Goal: Task Accomplishment & Management: Use online tool/utility

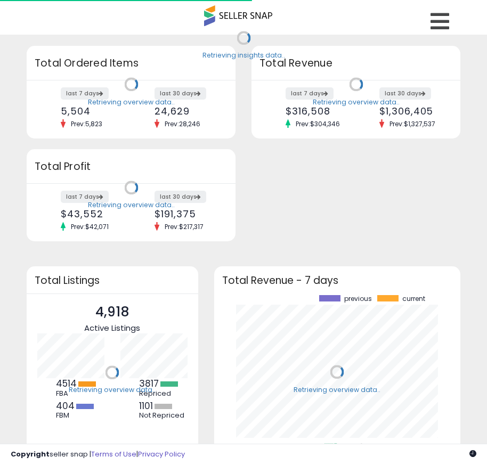
scroll to position [148, 225]
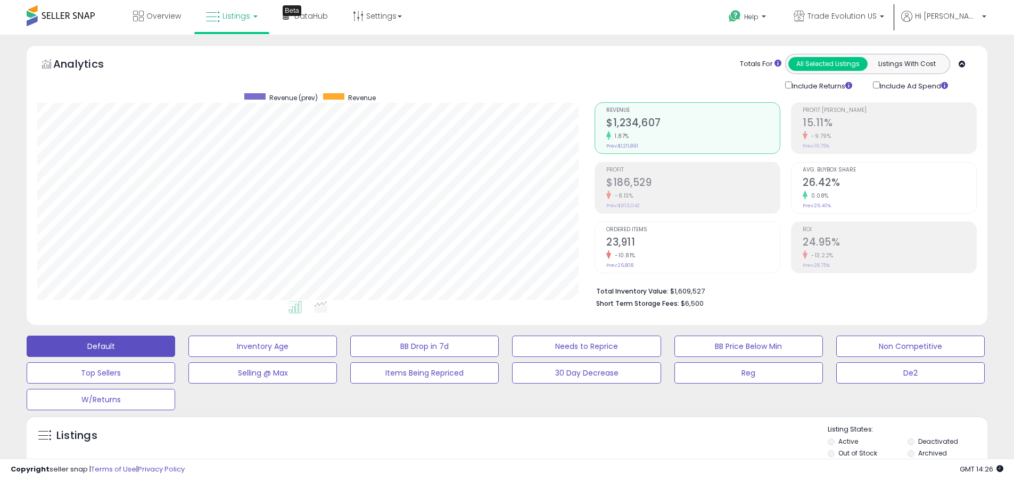
scroll to position [218, 557]
click at [486, 441] on label "Deactivated" at bounding box center [938, 440] width 40 height 9
click at [486, 452] on label "Archived" at bounding box center [932, 452] width 29 height 9
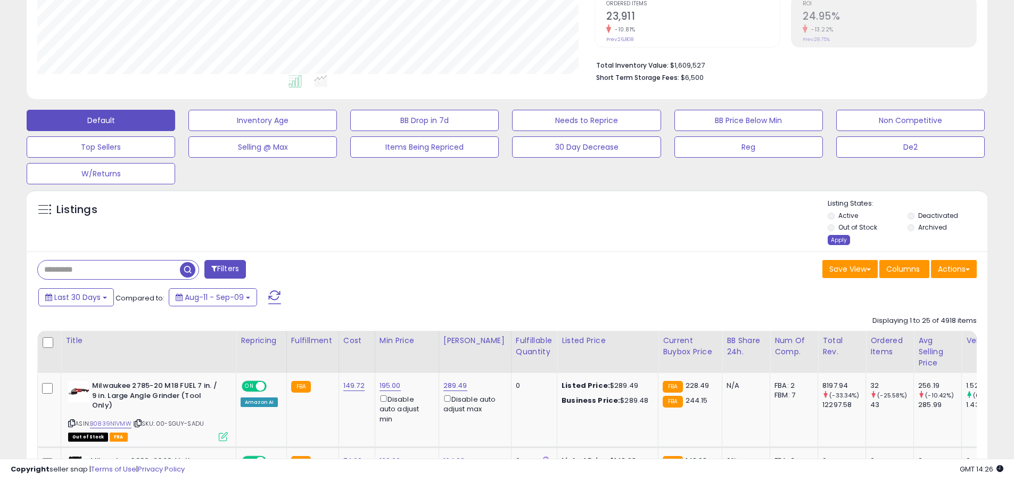
click at [486, 240] on div "Apply" at bounding box center [839, 240] width 22 height 10
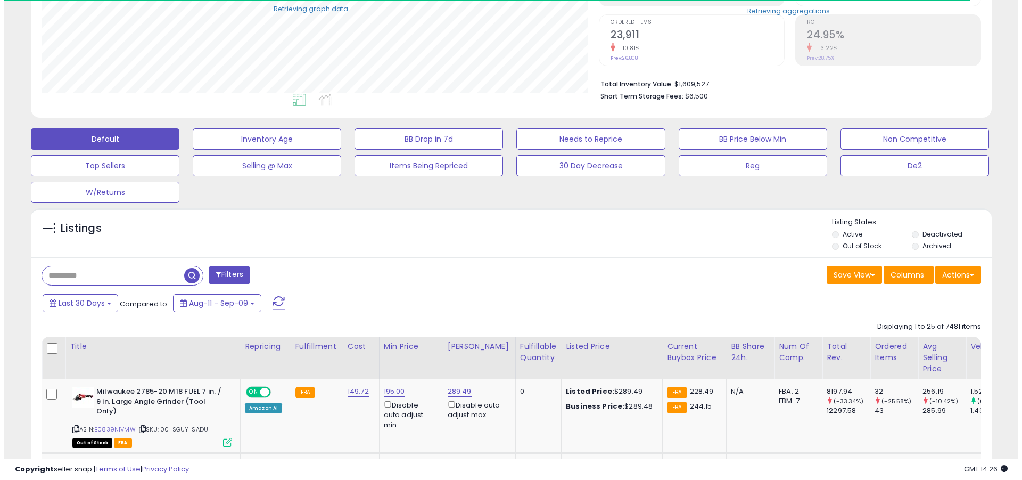
scroll to position [532071, 531732]
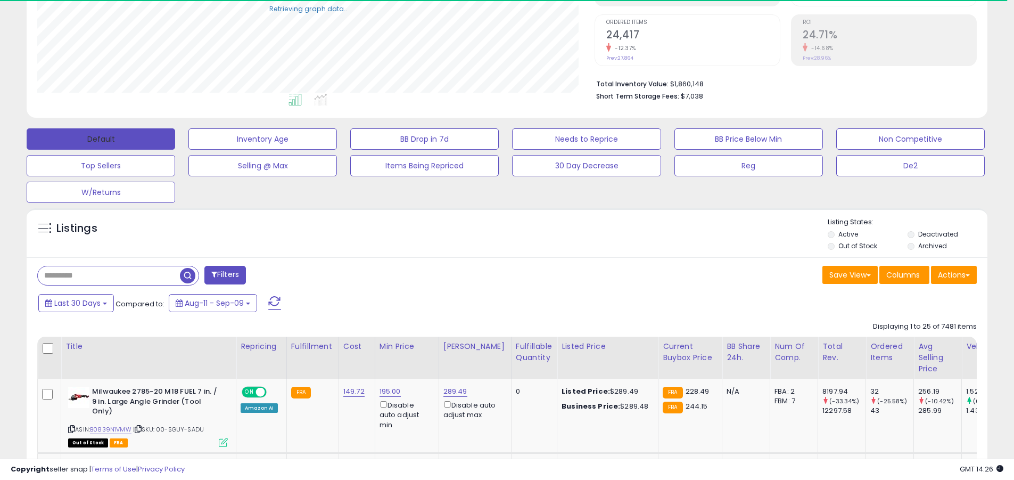
click at [101, 138] on button "Default" at bounding box center [101, 138] width 149 height 21
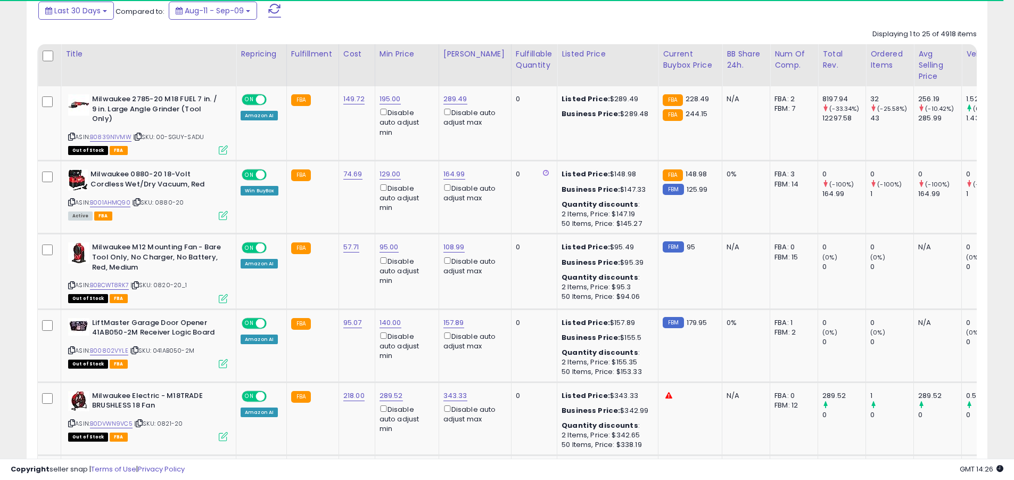
scroll to position [218, 557]
click at [274, 10] on span at bounding box center [274, 11] width 13 height 14
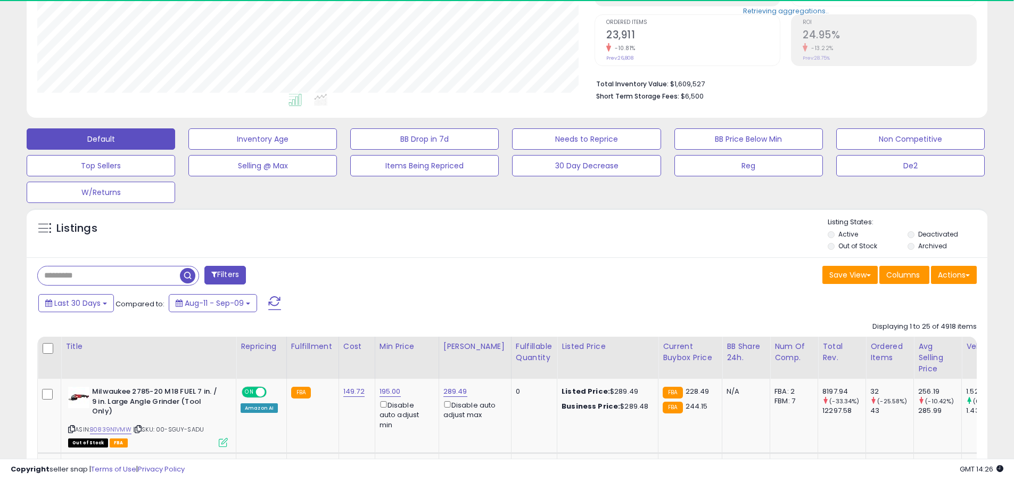
click at [109, 275] on input "text" at bounding box center [109, 275] width 142 height 19
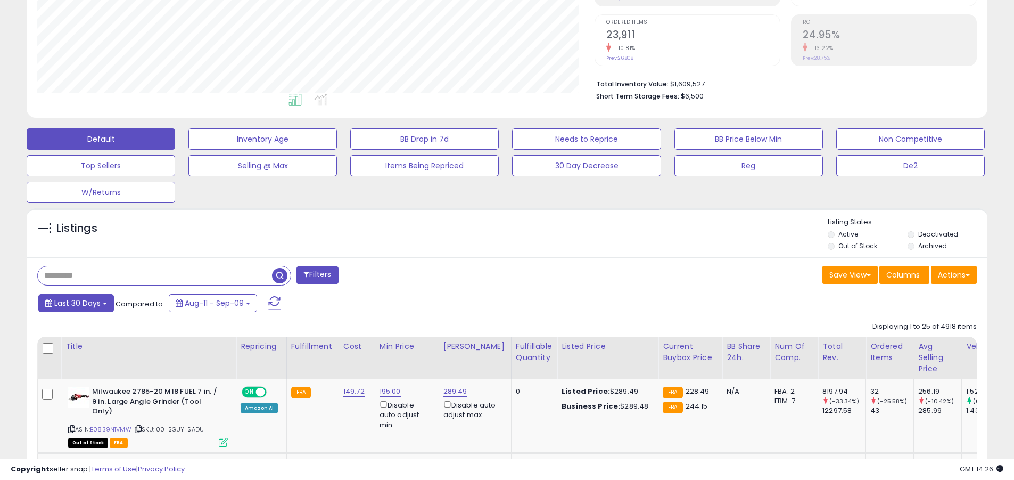
click at [76, 302] on span "Last 30 Days" at bounding box center [77, 303] width 46 height 11
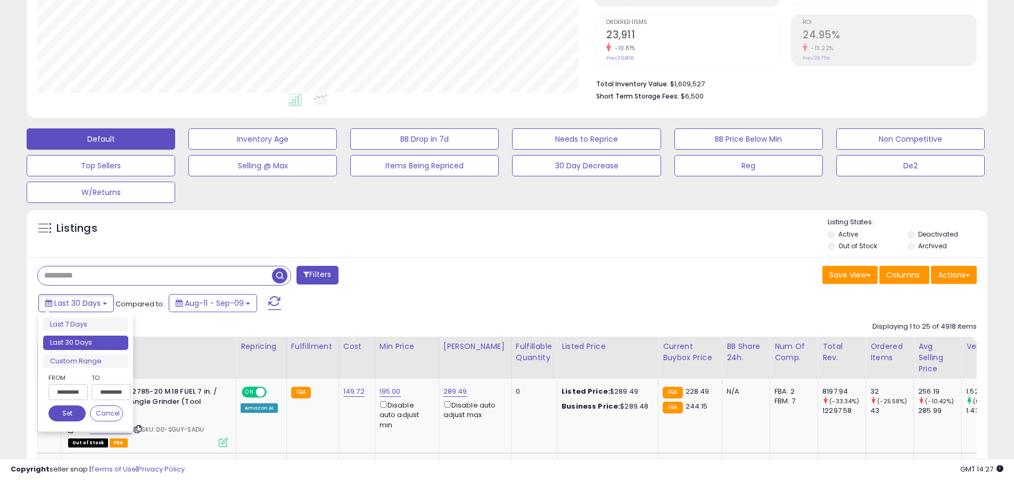
click at [86, 342] on li "Last 30 Days" at bounding box center [85, 342] width 85 height 14
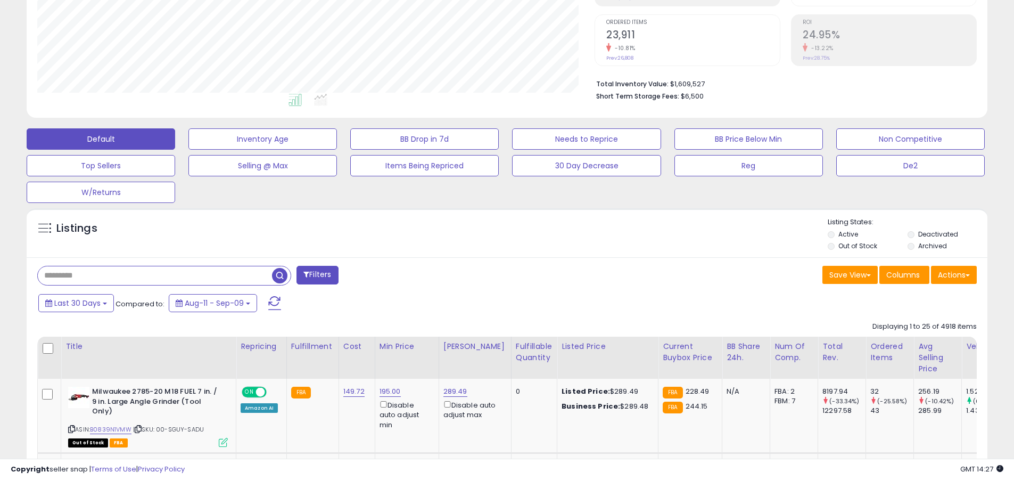
click at [155, 275] on input "text" at bounding box center [155, 275] width 234 height 19
click at [281, 274] on span "button" at bounding box center [279, 275] width 15 height 15
click at [486, 274] on button "Actions" at bounding box center [954, 275] width 46 height 18
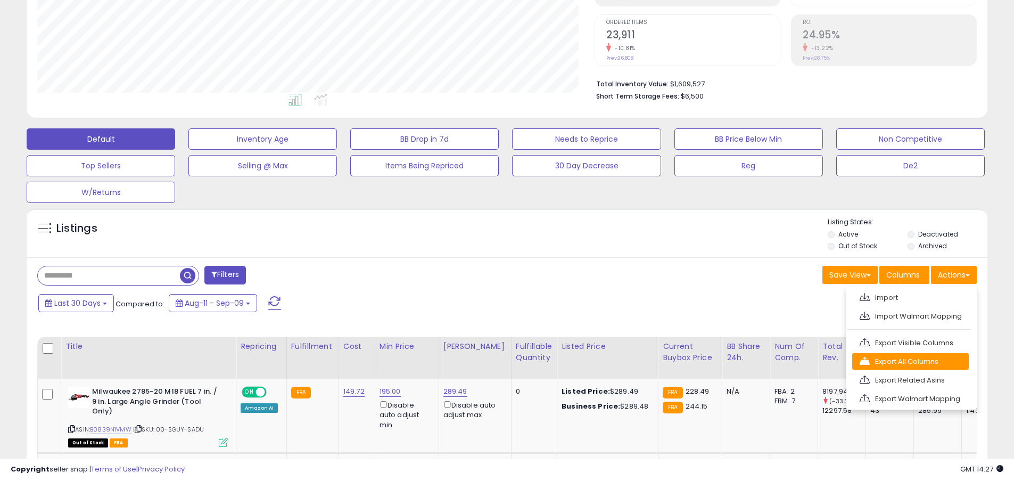
click at [486, 361] on link "Export All Columns" at bounding box center [910, 361] width 117 height 17
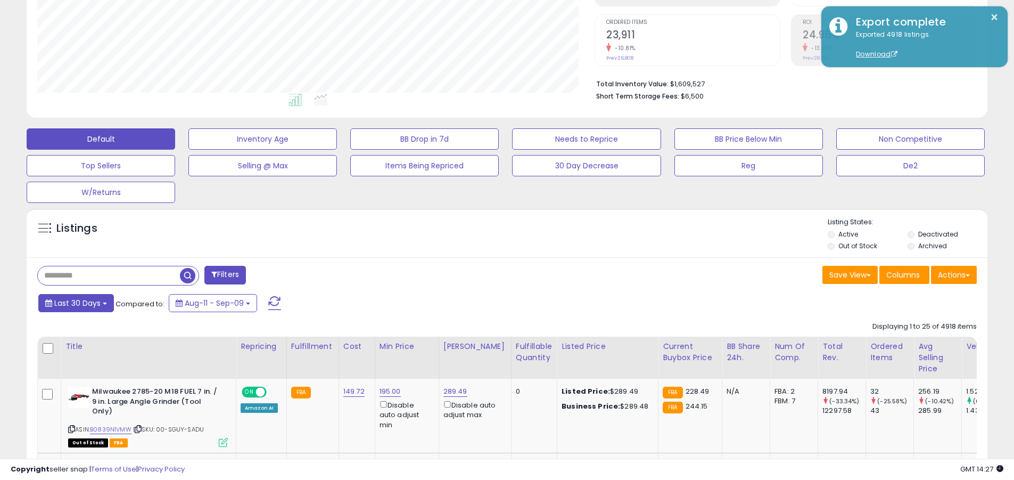
click at [76, 302] on span "Last 30 Days" at bounding box center [77, 303] width 46 height 11
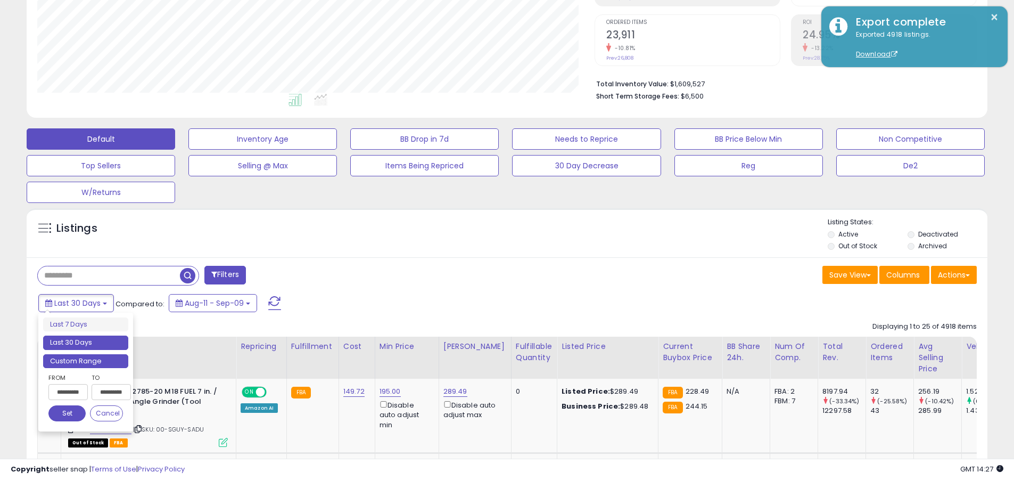
click at [86, 360] on li "Custom Range" at bounding box center [85, 361] width 85 height 14
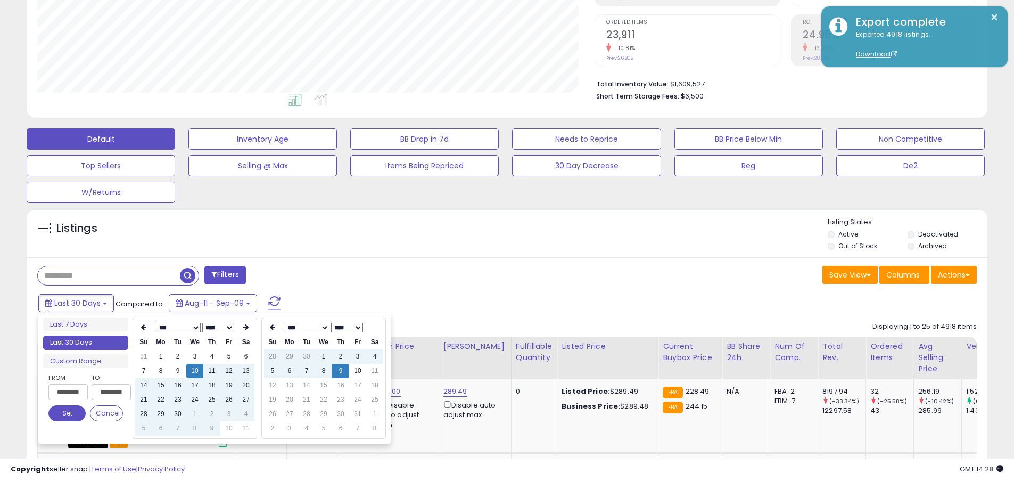
click at [68, 392] on input "**********" at bounding box center [67, 392] width 39 height 16
type input "**********"
click at [67, 413] on button "Set" at bounding box center [66, 413] width 37 height 16
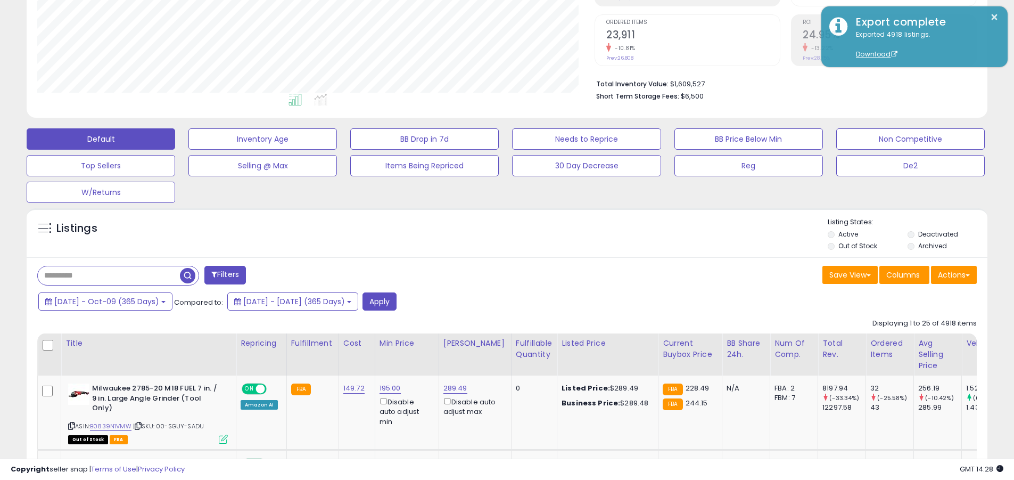
click at [109, 275] on input "text" at bounding box center [109, 275] width 142 height 19
click at [397, 301] on button "Apply" at bounding box center [379, 301] width 34 height 18
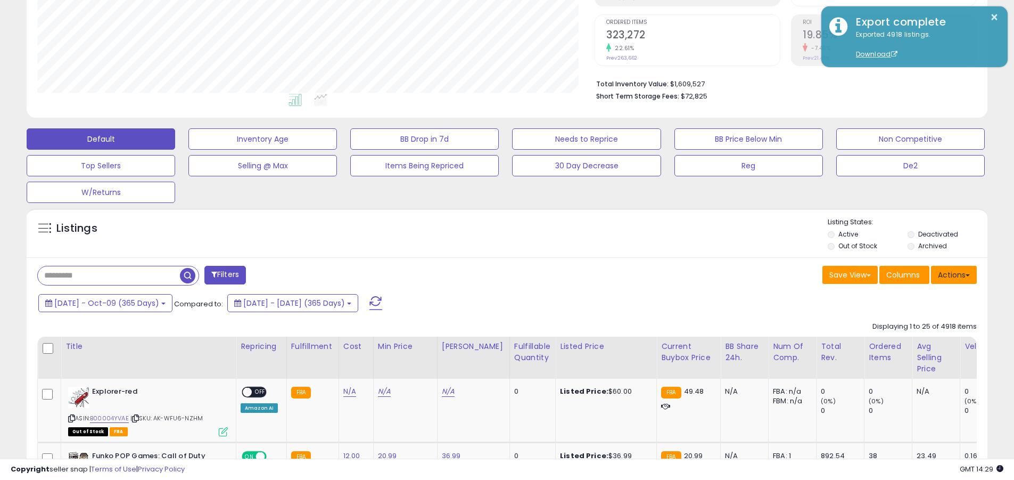
click at [486, 274] on button "Actions" at bounding box center [954, 275] width 46 height 18
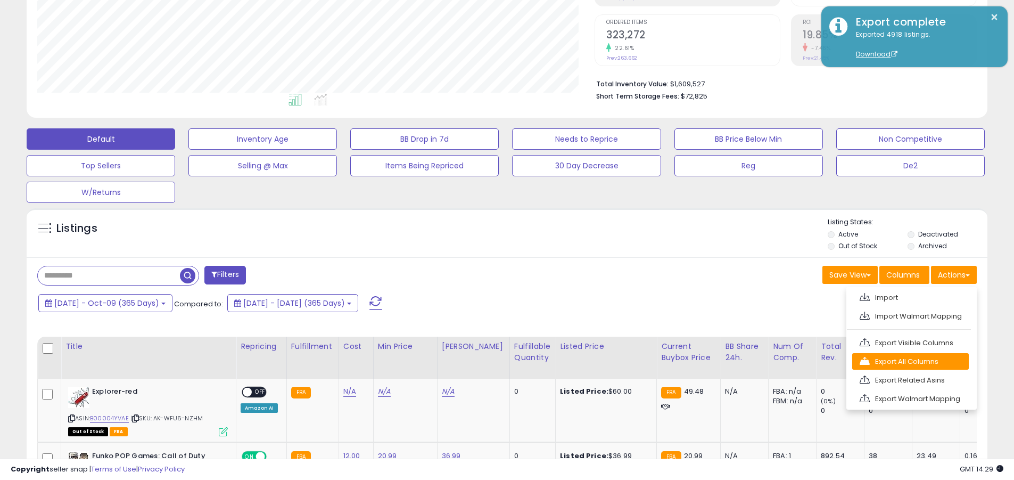
click at [486, 361] on link "Export All Columns" at bounding box center [910, 361] width 117 height 17
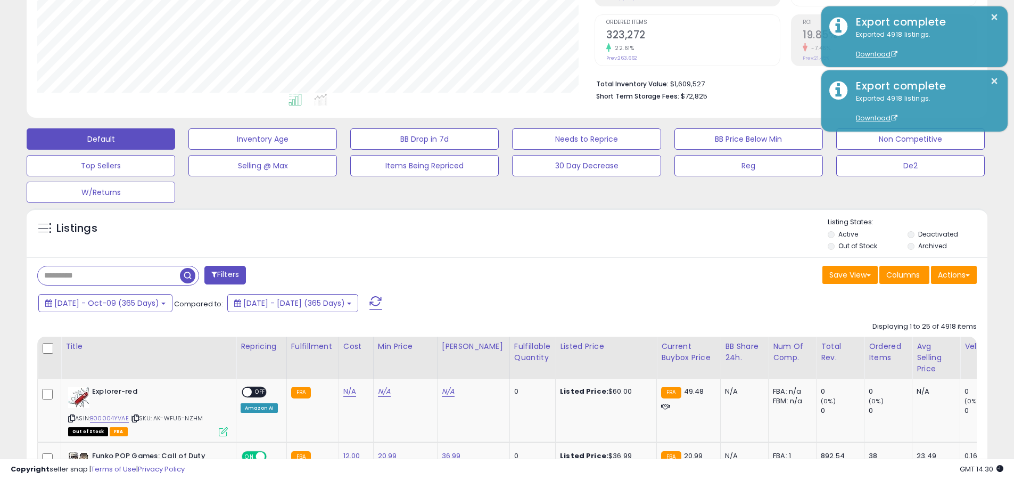
click at [486, 17] on button "×" at bounding box center [994, 17] width 9 height 13
click at [109, 275] on input "text" at bounding box center [109, 275] width 142 height 19
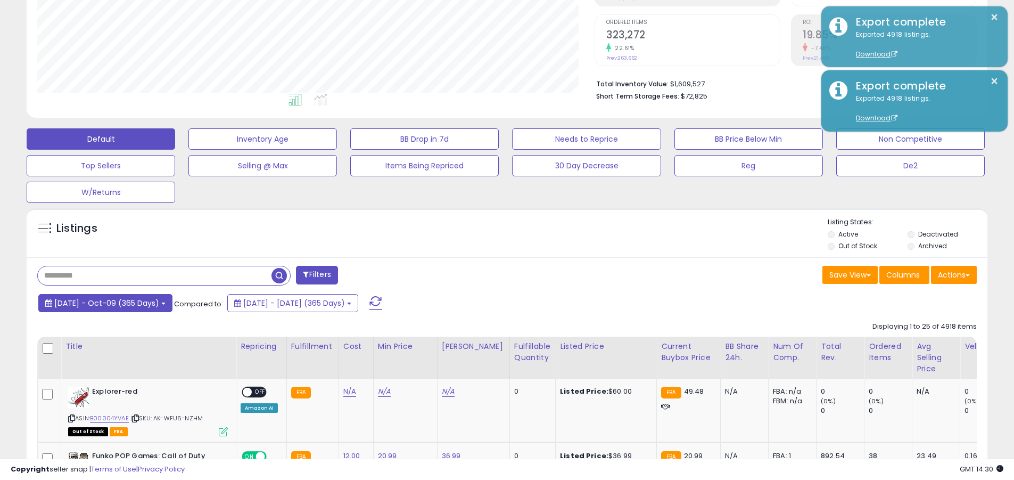
click at [114, 302] on span "[DATE] - Oct-09 (365 Days)" at bounding box center [106, 303] width 105 height 11
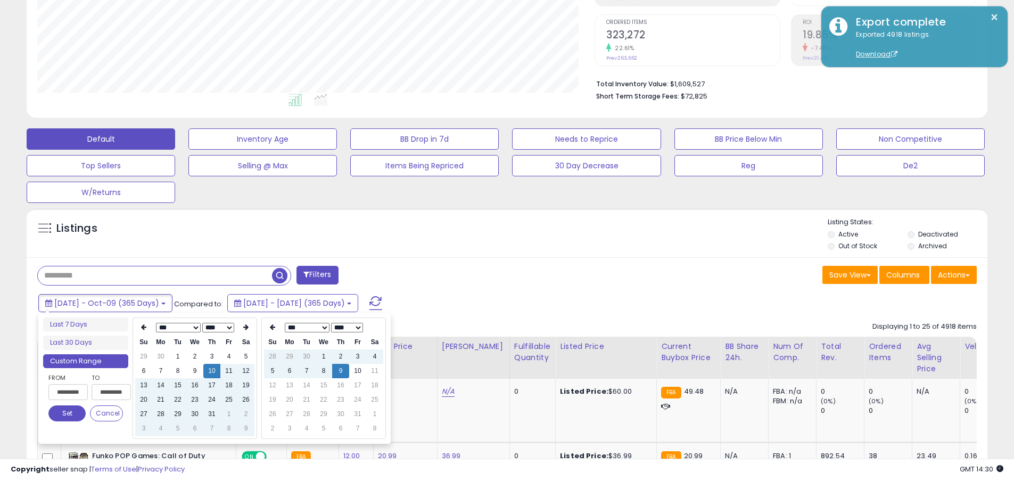
click at [68, 392] on input "**********" at bounding box center [67, 392] width 39 height 16
type input "**********"
click at [67, 413] on button "Set" at bounding box center [66, 413] width 37 height 16
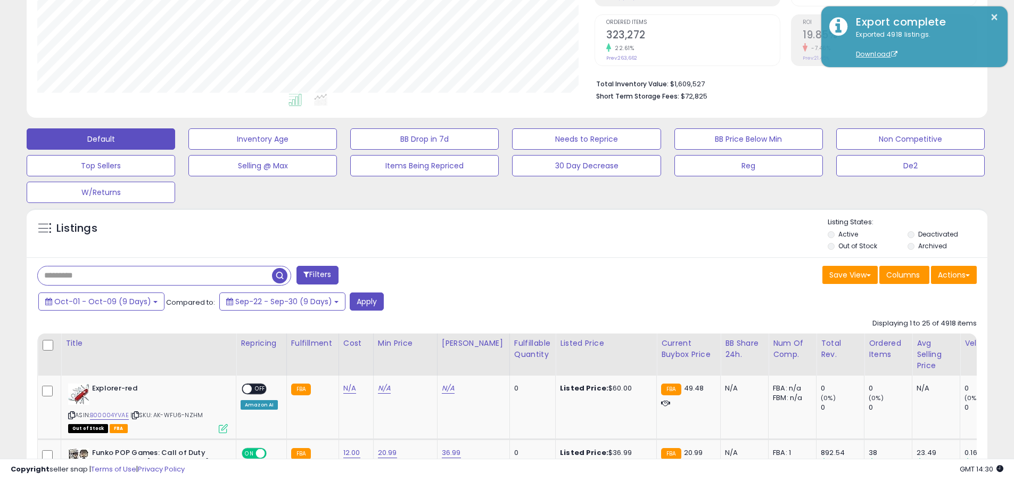
click at [155, 275] on input "text" at bounding box center [155, 275] width 234 height 19
click at [361, 301] on button "Apply" at bounding box center [367, 301] width 34 height 18
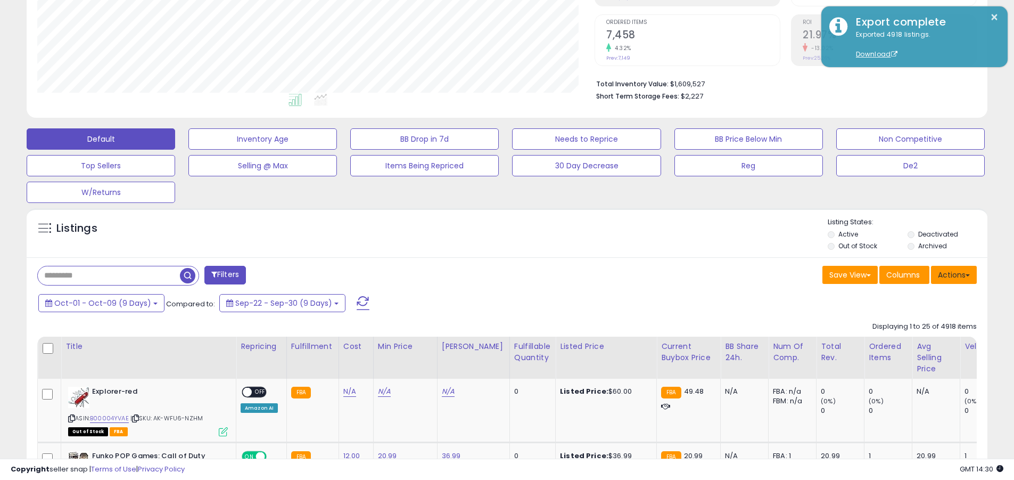
click at [486, 274] on button "Actions" at bounding box center [954, 275] width 46 height 18
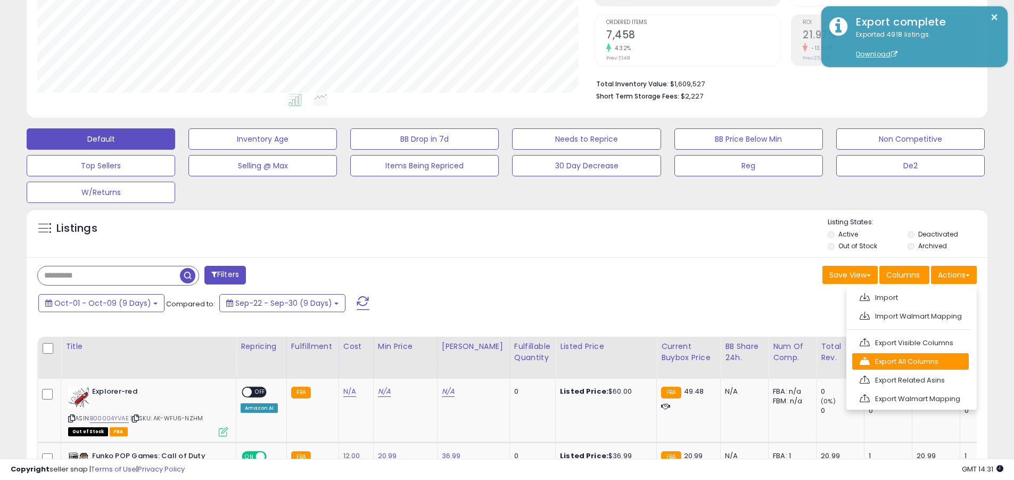
click at [486, 361] on link "Export All Columns" at bounding box center [910, 361] width 117 height 17
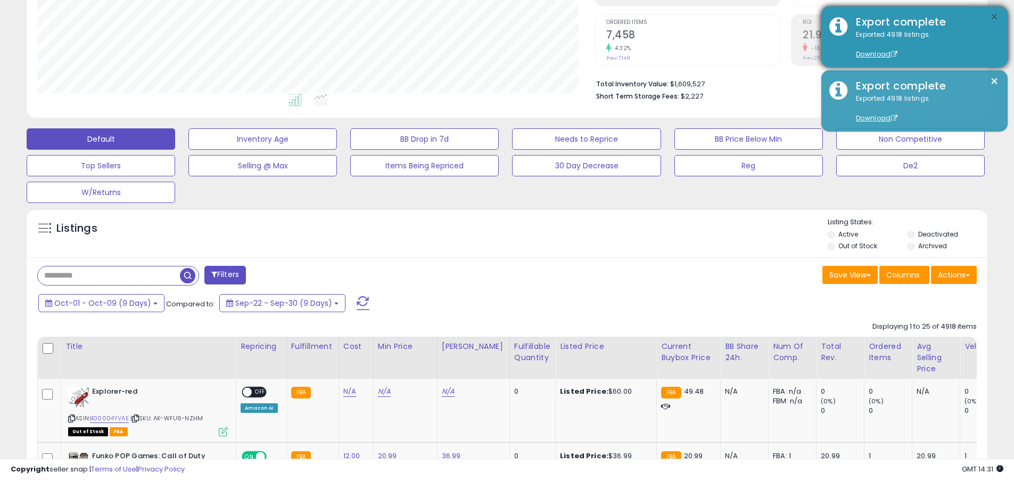
click at [486, 17] on button "×" at bounding box center [994, 17] width 9 height 13
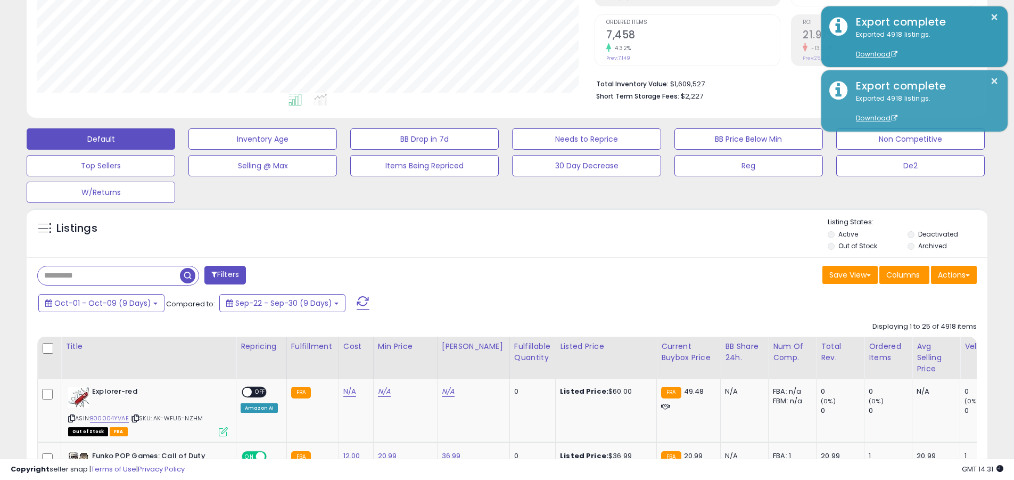
click at [109, 275] on input "text" at bounding box center [109, 275] width 142 height 19
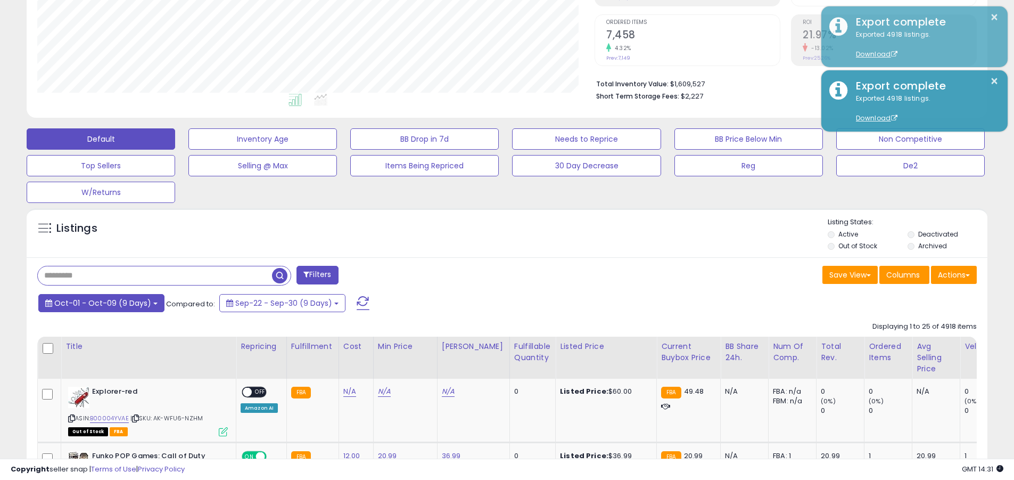
click at [100, 302] on span "Oct-01 - Oct-09 (9 Days)" at bounding box center [102, 303] width 97 height 11
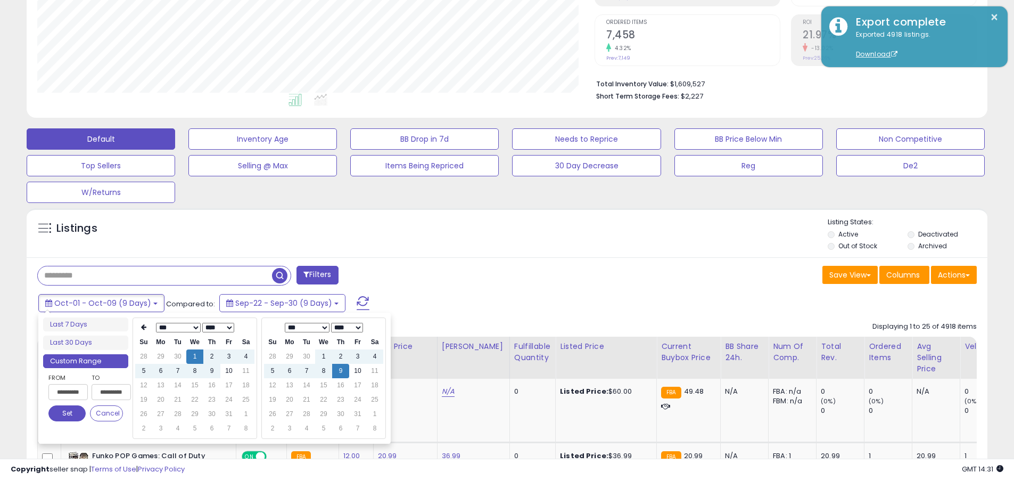
click at [68, 392] on input "**********" at bounding box center [67, 392] width 39 height 16
type input "**********"
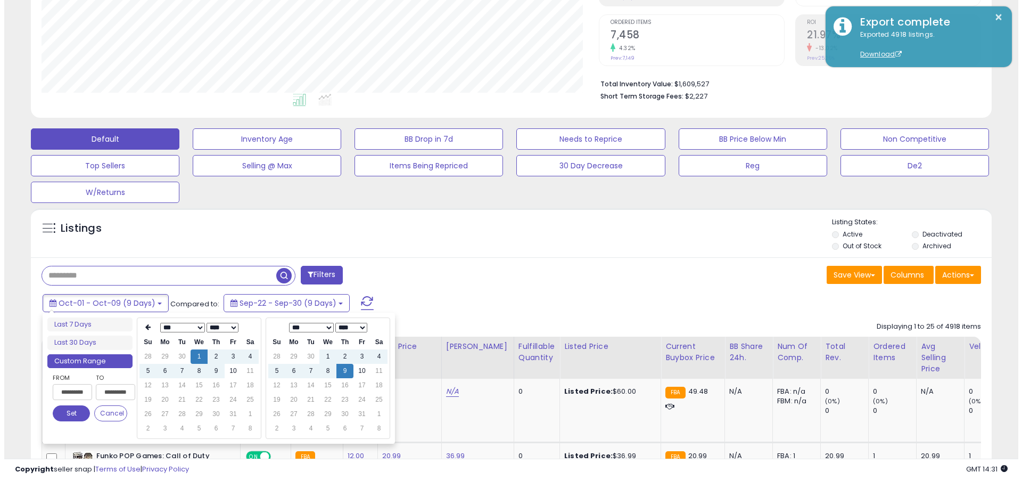
scroll to position [0, 1]
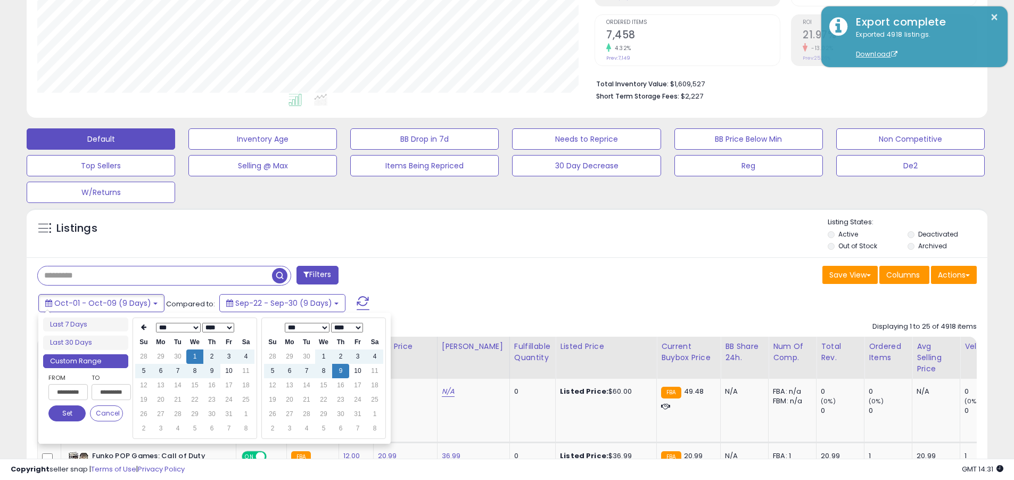
click at [67, 413] on button "Set" at bounding box center [66, 413] width 37 height 16
click at [155, 275] on input "text" at bounding box center [155, 275] width 234 height 19
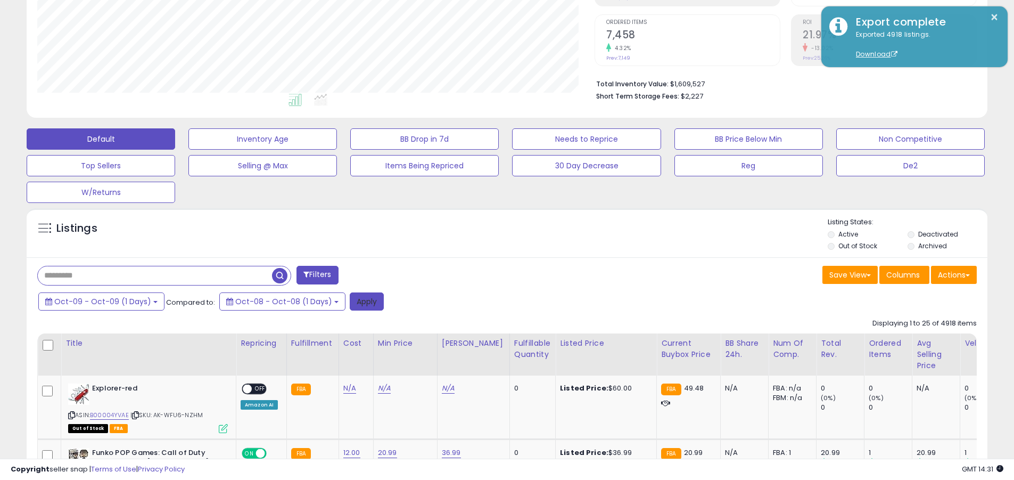
click at [358, 301] on button "Apply" at bounding box center [367, 301] width 34 height 18
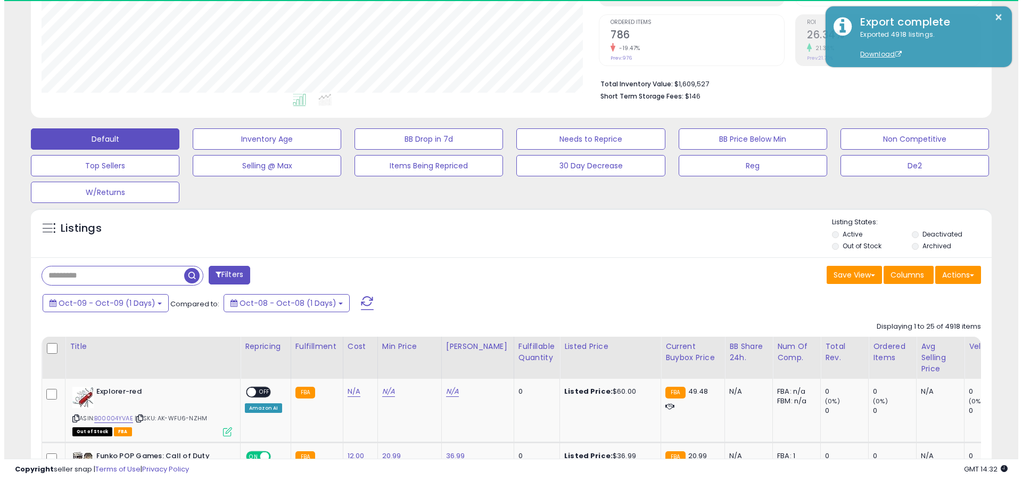
scroll to position [218, 557]
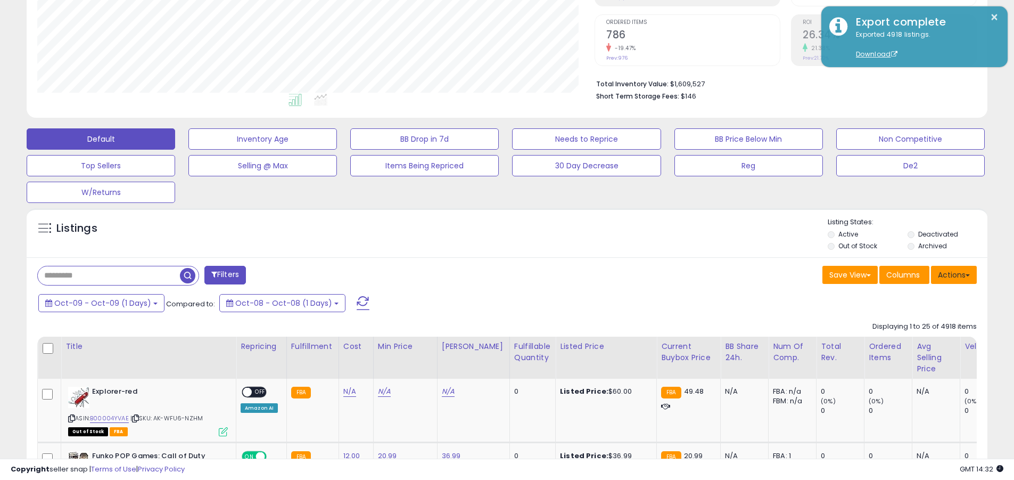
click at [486, 274] on button "Actions" at bounding box center [954, 275] width 46 height 18
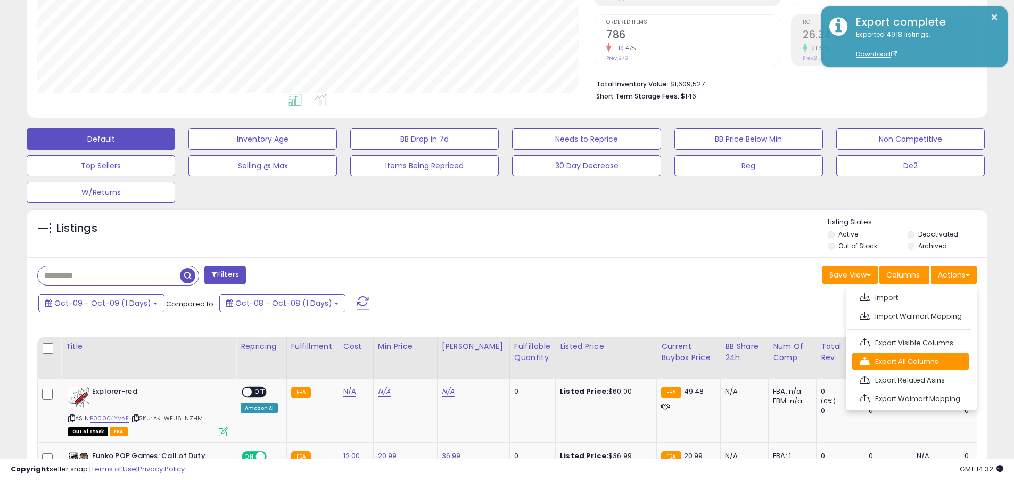
click at [486, 361] on link "Export All Columns" at bounding box center [910, 361] width 117 height 17
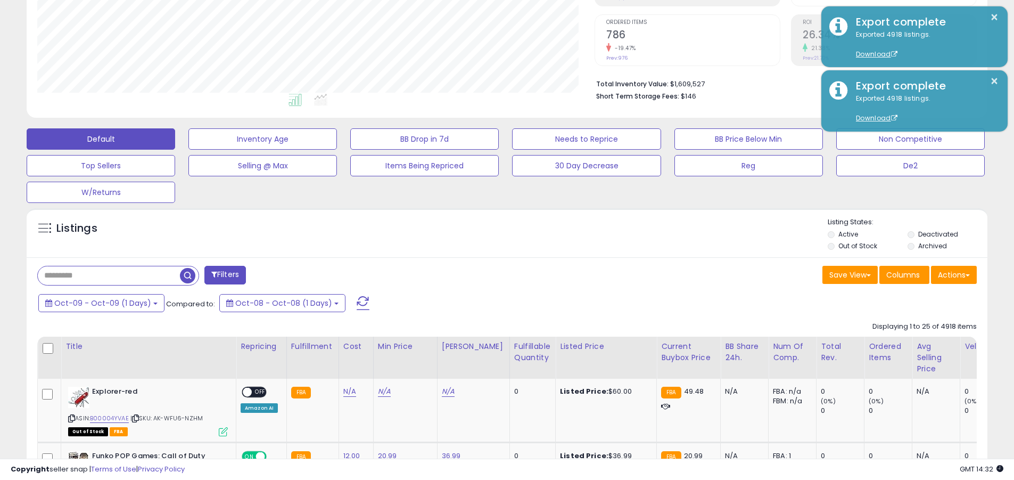
click at [486, 17] on button "×" at bounding box center [994, 17] width 9 height 13
click at [109, 275] on input "text" at bounding box center [109, 275] width 142 height 19
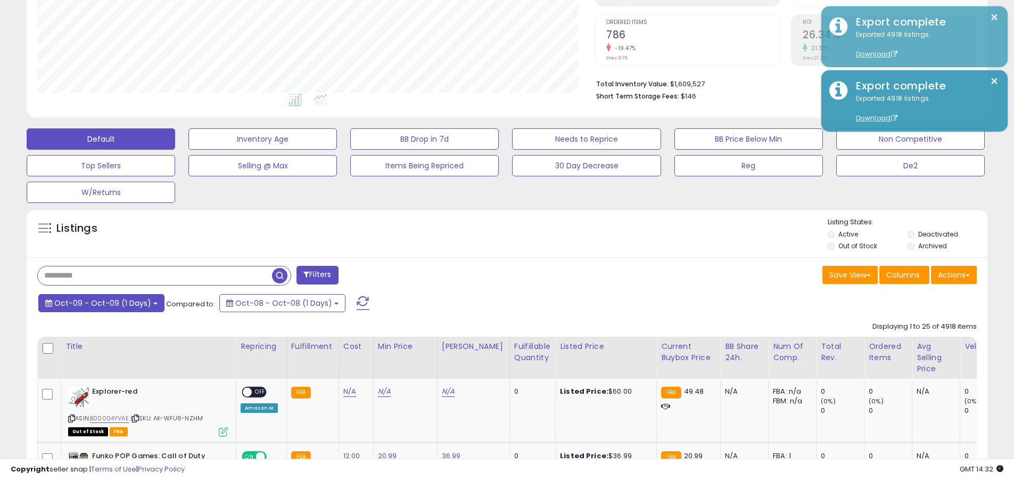
click at [100, 302] on span "Oct-09 - Oct-09 (1 Days)" at bounding box center [102, 303] width 97 height 11
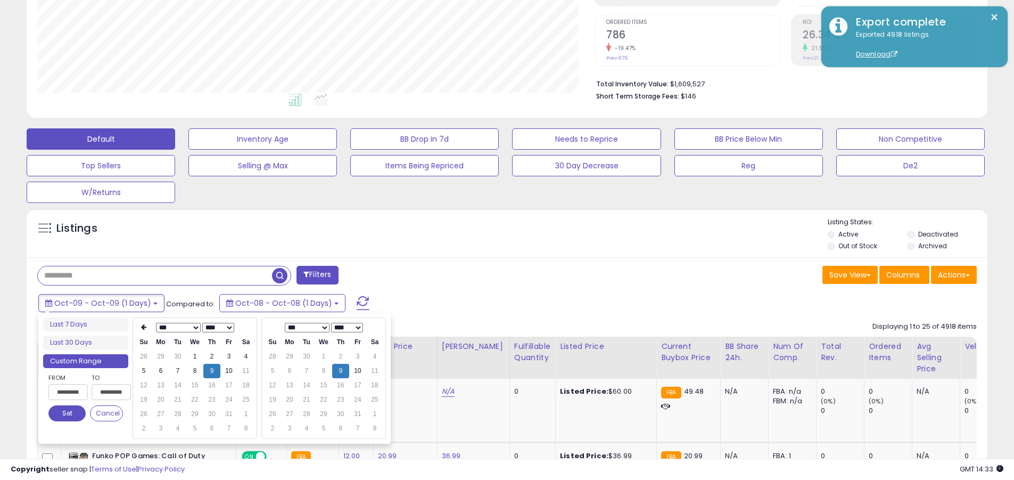
click at [68, 392] on input "**********" at bounding box center [67, 392] width 39 height 16
type input "**********"
click at [67, 413] on button "Set" at bounding box center [66, 413] width 37 height 16
click at [155, 275] on input "text" at bounding box center [155, 275] width 234 height 19
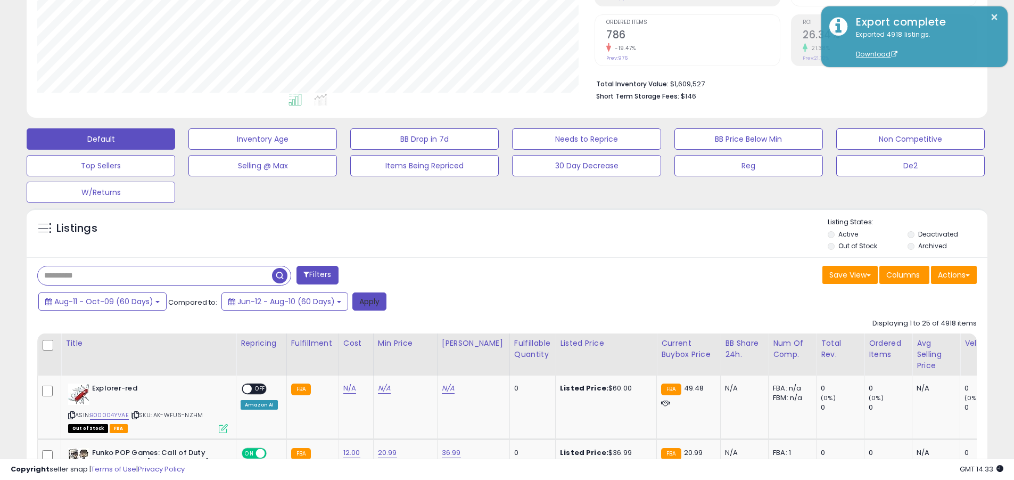
click at [366, 301] on button "Apply" at bounding box center [369, 301] width 34 height 18
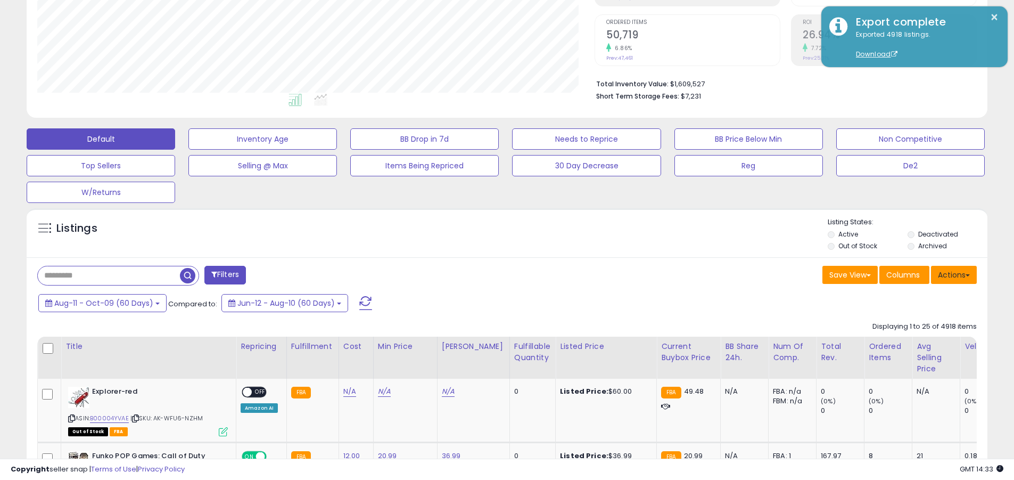
click at [486, 274] on button "Actions" at bounding box center [954, 275] width 46 height 18
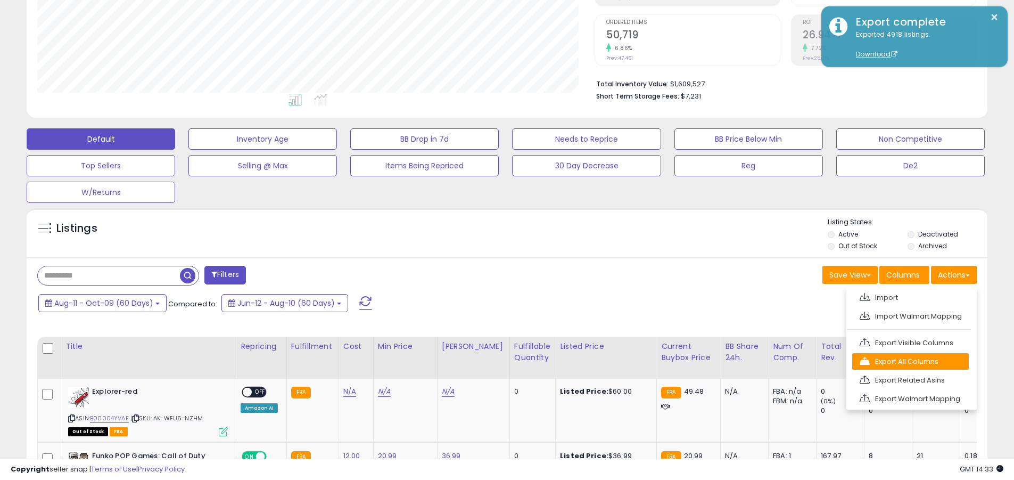
click at [486, 361] on link "Export All Columns" at bounding box center [910, 361] width 117 height 17
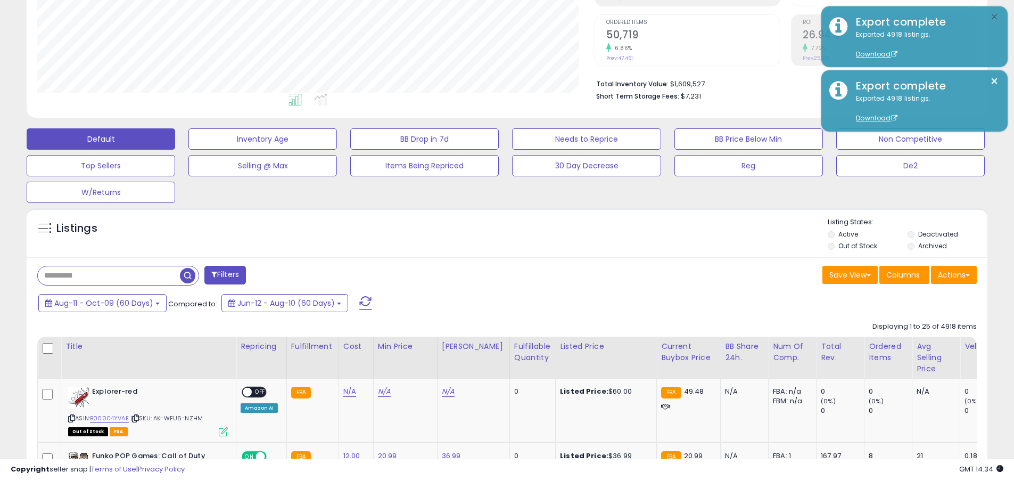
click at [486, 17] on button "×" at bounding box center [994, 17] width 9 height 13
click at [109, 275] on input "text" at bounding box center [109, 275] width 142 height 19
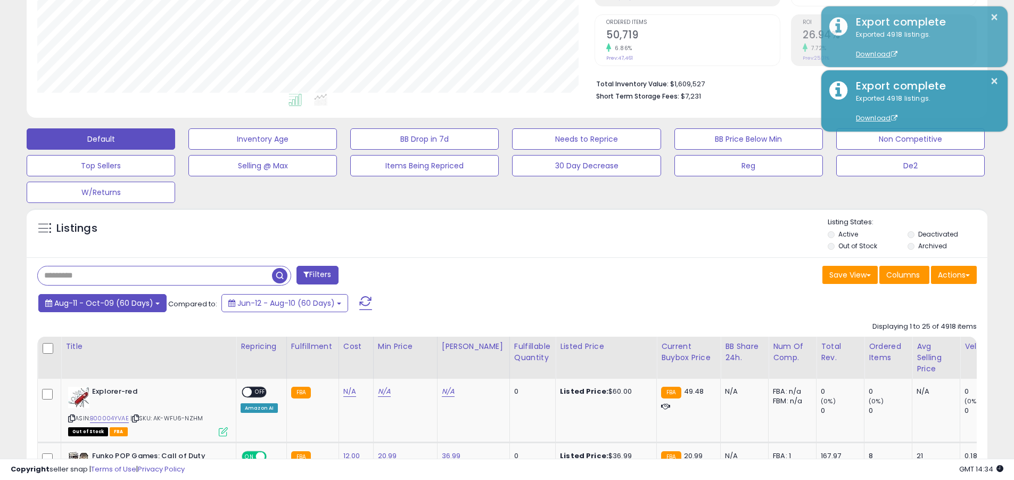
click at [102, 302] on span "Aug-11 - Oct-09 (60 Days)" at bounding box center [103, 303] width 99 height 11
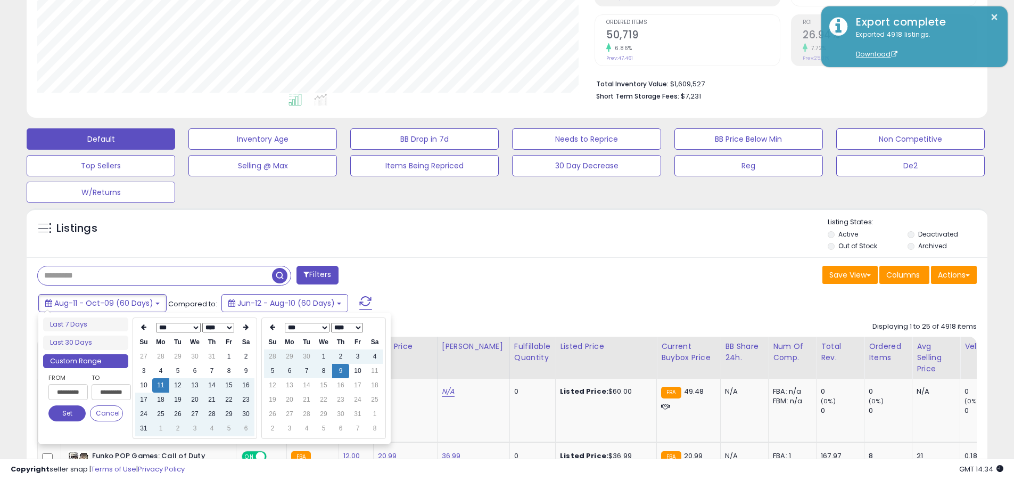
click at [68, 392] on input "**********" at bounding box center [67, 392] width 39 height 16
type input "**********"
click at [67, 413] on button "Set" at bounding box center [66, 413] width 37 height 16
click at [155, 275] on input "text" at bounding box center [155, 275] width 234 height 19
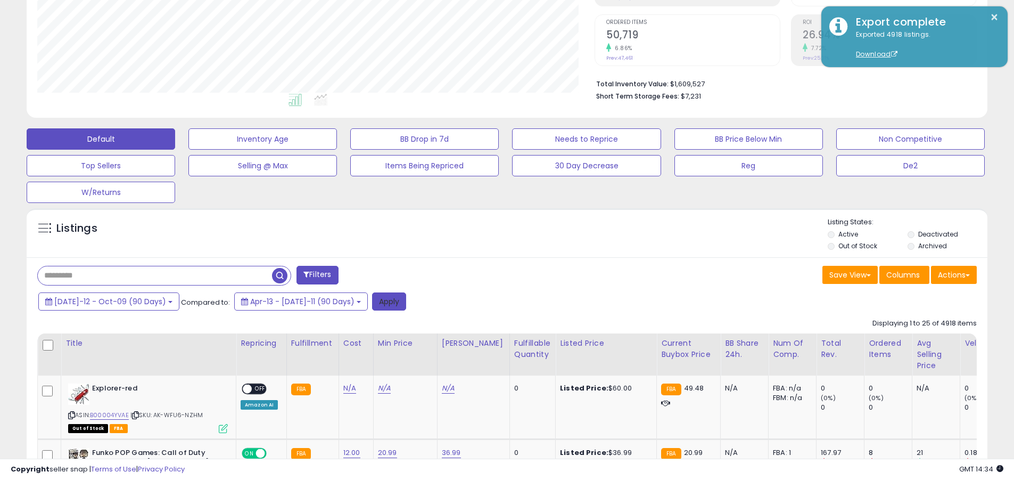
click at [372, 301] on button "Apply" at bounding box center [389, 301] width 34 height 18
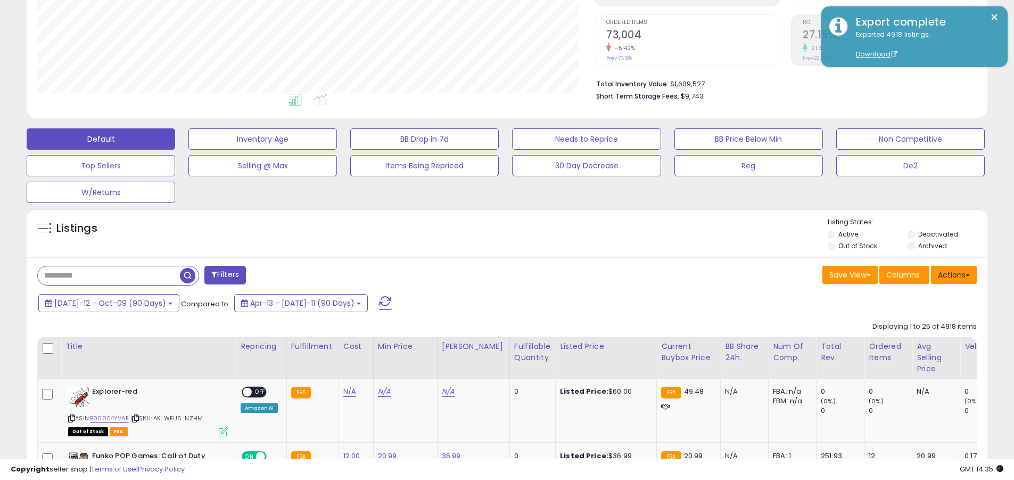
click at [486, 274] on button "Actions" at bounding box center [954, 275] width 46 height 18
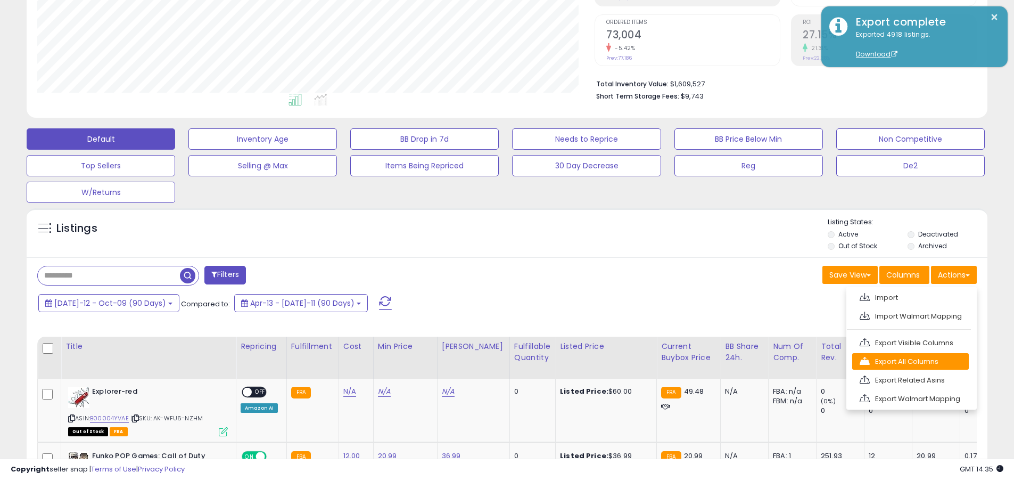
click at [486, 361] on link "Export All Columns" at bounding box center [910, 361] width 117 height 17
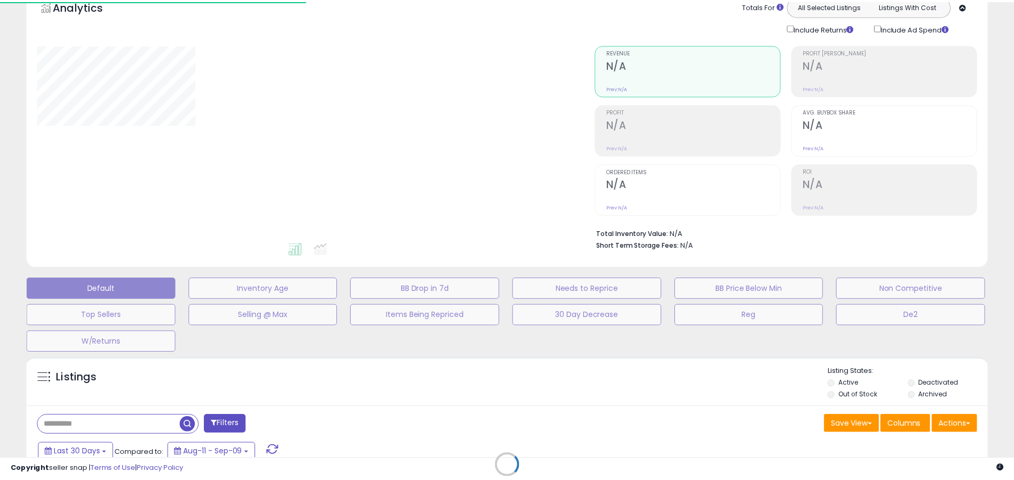
scroll to position [45, 0]
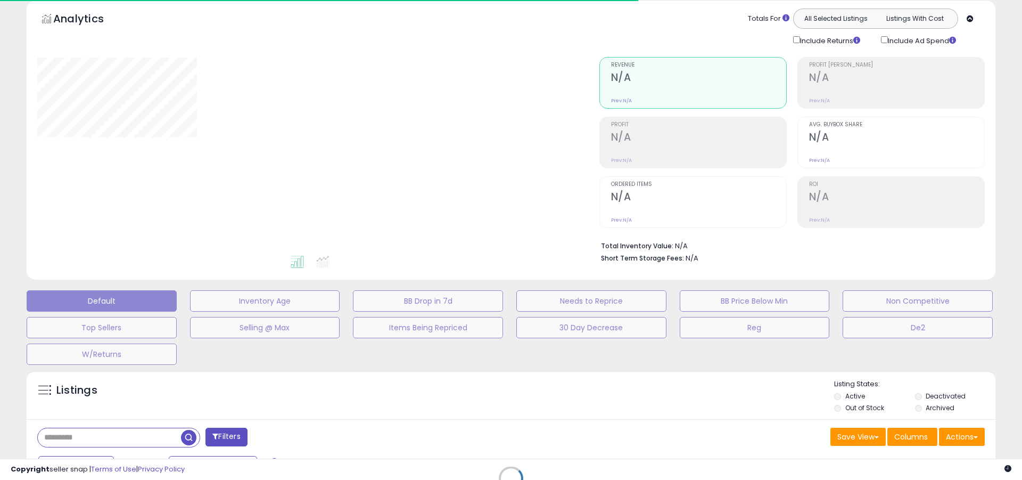
click at [511, 139] on div at bounding box center [310, 155] width 546 height 197
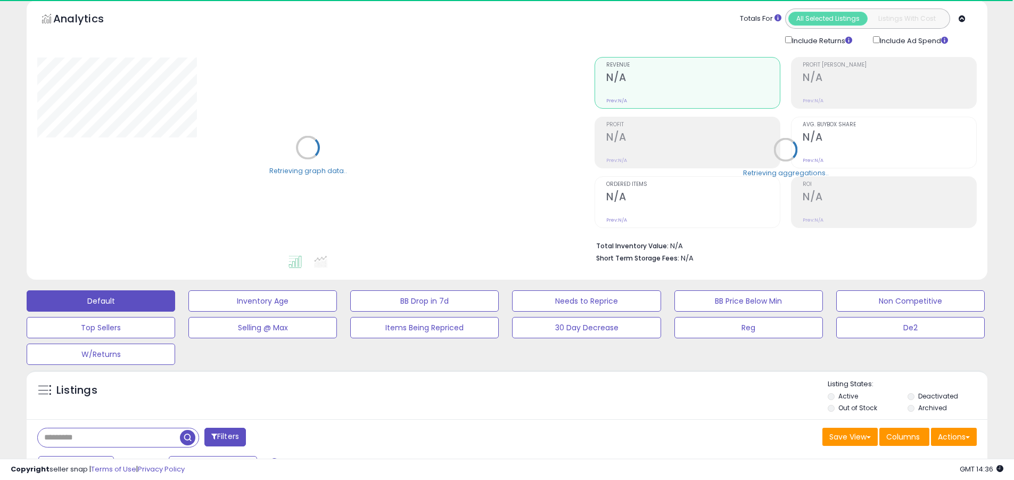
scroll to position [11, 0]
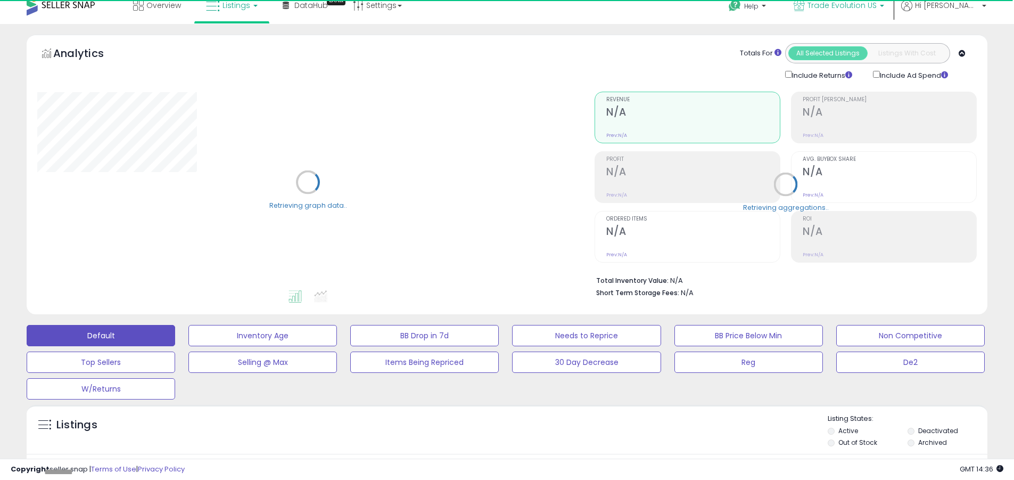
click at [877, 6] on span "Trade Evolution US" at bounding box center [841, 5] width 69 height 11
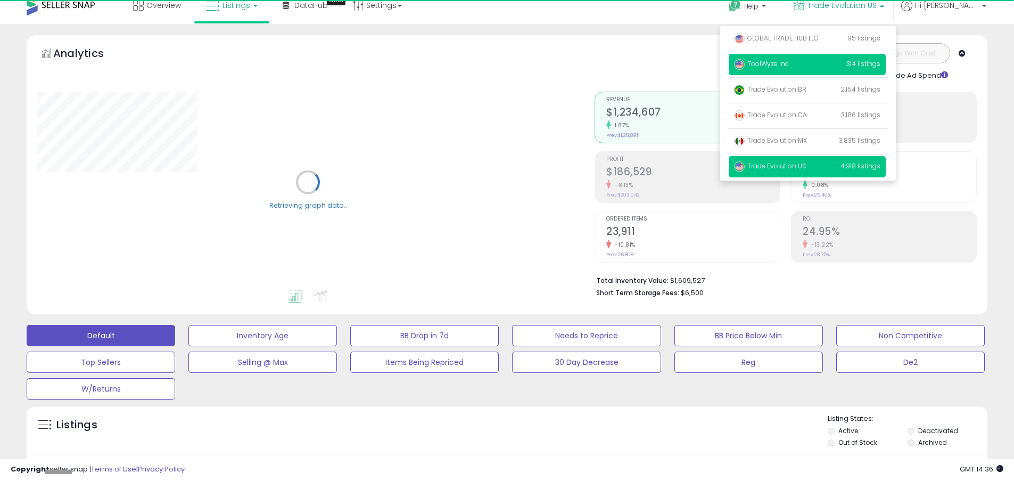
click at [844, 64] on p "ToolWyze Inc 314 listings" at bounding box center [807, 64] width 157 height 21
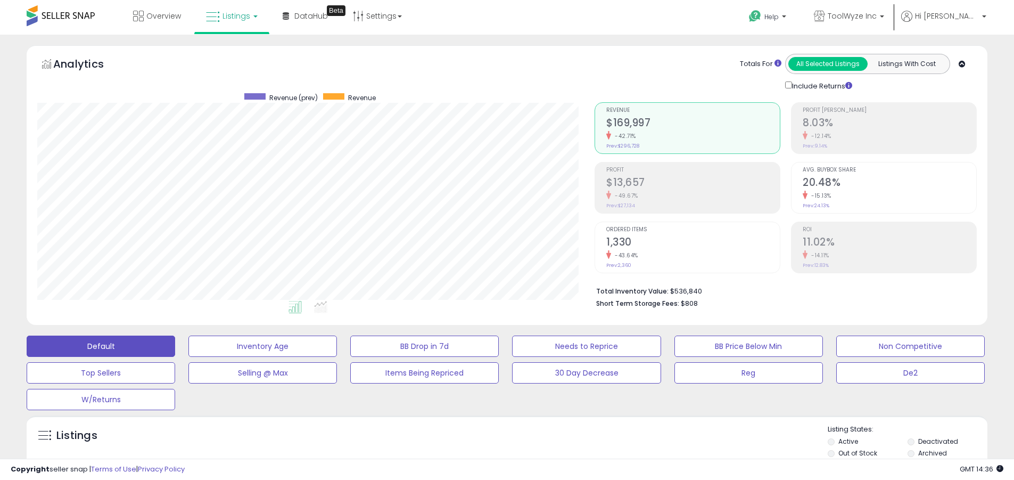
scroll to position [218, 557]
click at [938, 441] on label "Deactivated" at bounding box center [938, 440] width 40 height 9
click at [933, 452] on label "Archived" at bounding box center [932, 452] width 29 height 9
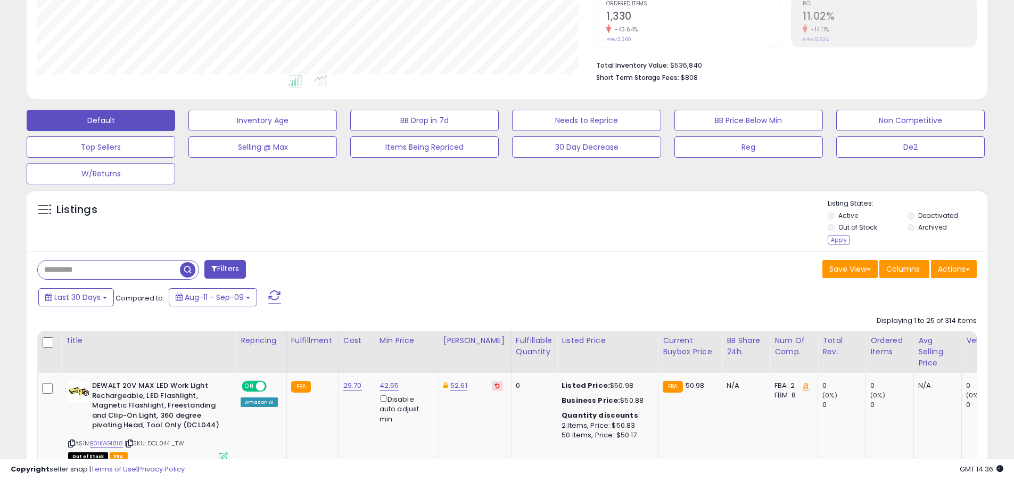
click at [838, 240] on div "Apply" at bounding box center [839, 240] width 22 height 10
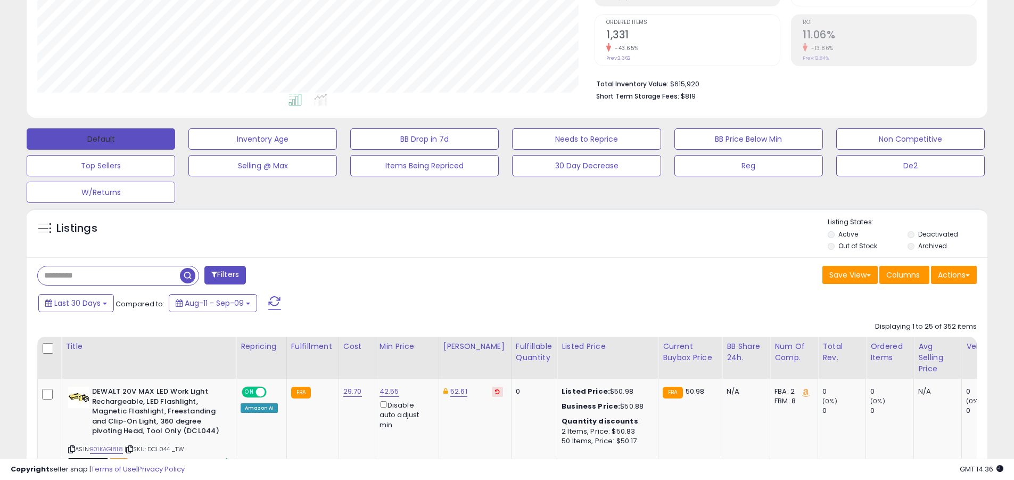
click at [101, 138] on button "Default" at bounding box center [101, 138] width 149 height 21
click at [274, 296] on span at bounding box center [274, 303] width 13 height 14
click at [109, 275] on input "text" at bounding box center [109, 275] width 142 height 19
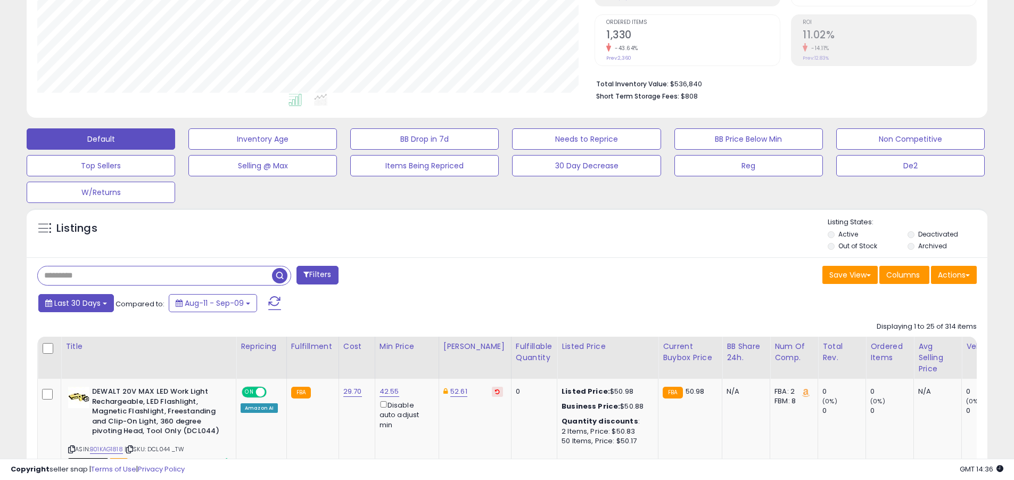
click at [76, 302] on span "Last 30 Days" at bounding box center [77, 303] width 46 height 11
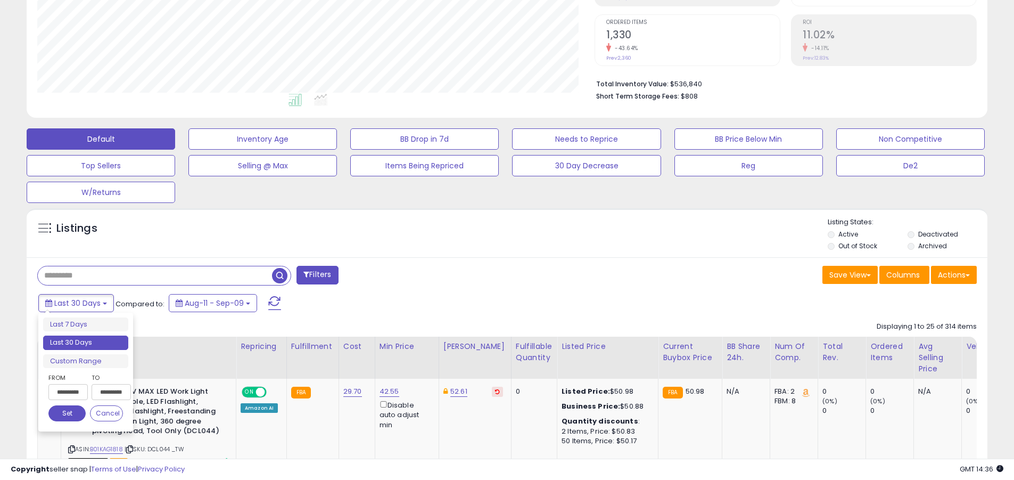
click at [86, 342] on li "Last 30 Days" at bounding box center [85, 342] width 85 height 14
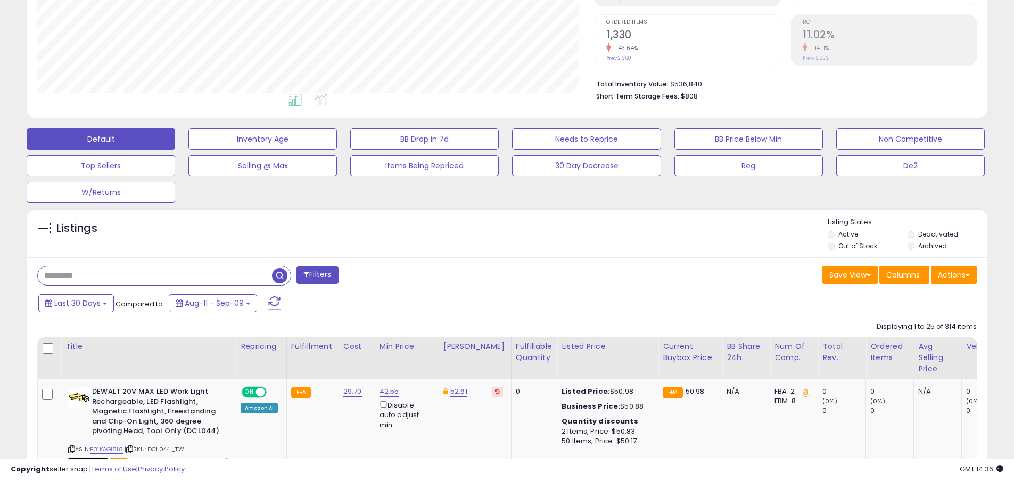
click at [155, 275] on input "text" at bounding box center [155, 275] width 234 height 19
click at [281, 274] on span "button" at bounding box center [279, 275] width 15 height 15
click at [954, 274] on button "Actions" at bounding box center [954, 275] width 46 height 18
click at [0, 0] on link "Export Related Asins" at bounding box center [0, 0] width 0 height 0
